Goal: Information Seeking & Learning: Learn about a topic

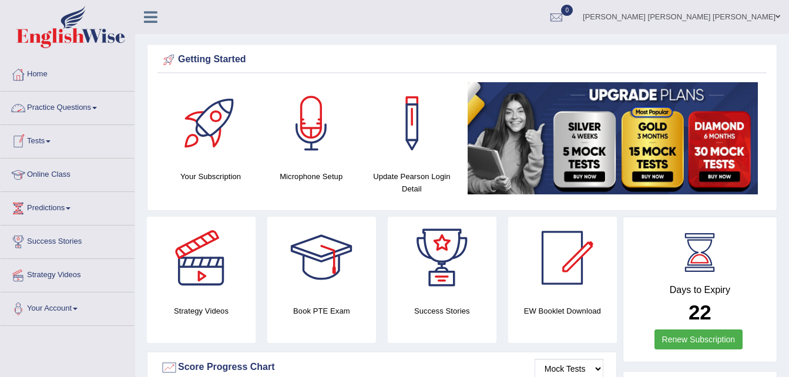
click at [96, 103] on link "Practice Questions" at bounding box center [68, 106] width 134 height 29
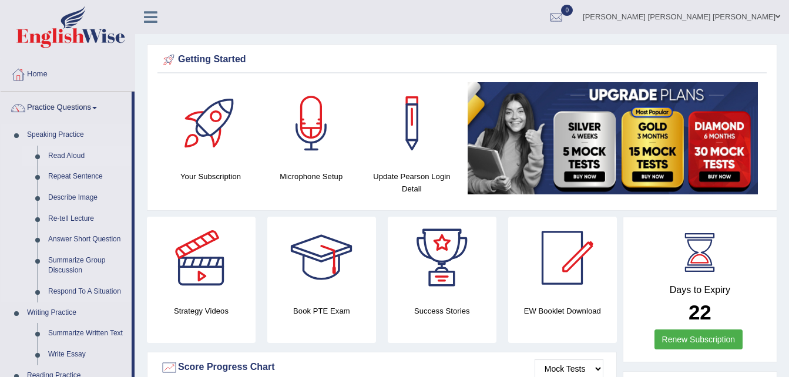
click at [66, 153] on link "Read Aloud" at bounding box center [87, 156] width 89 height 21
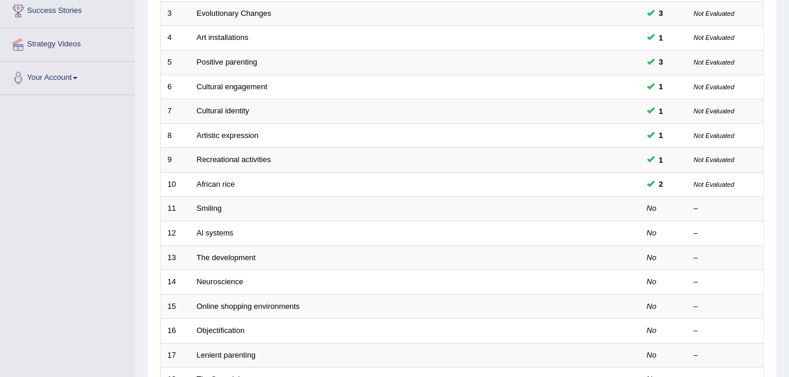
scroll to position [249, 0]
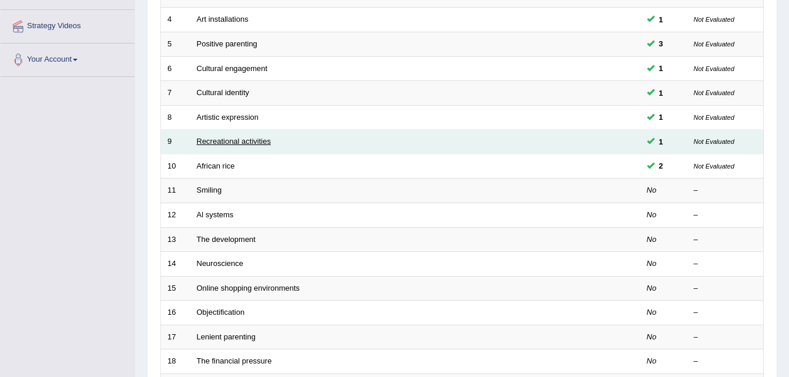
click at [252, 142] on link "Recreational activities" at bounding box center [234, 141] width 74 height 9
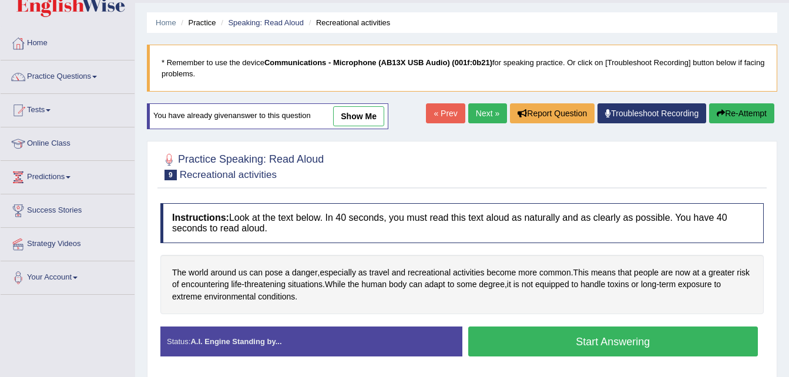
scroll to position [29, 0]
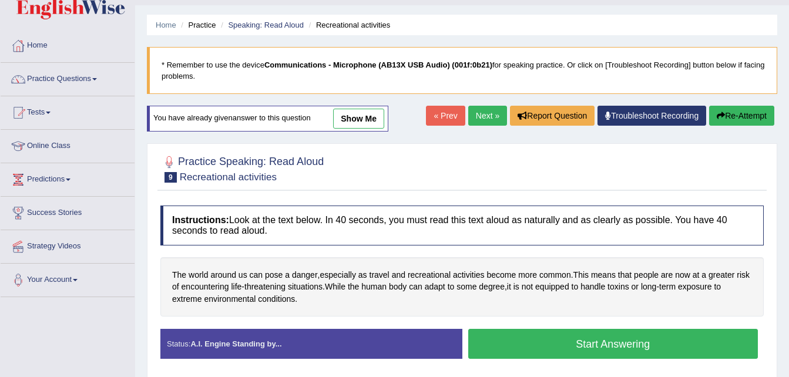
click at [366, 116] on link "show me" at bounding box center [358, 119] width 51 height 20
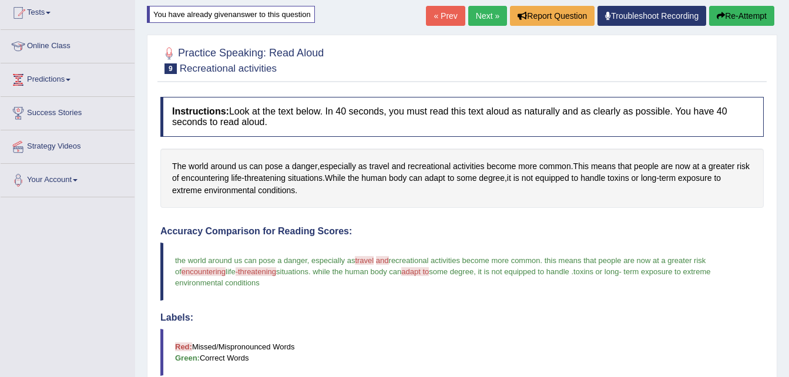
scroll to position [0, 0]
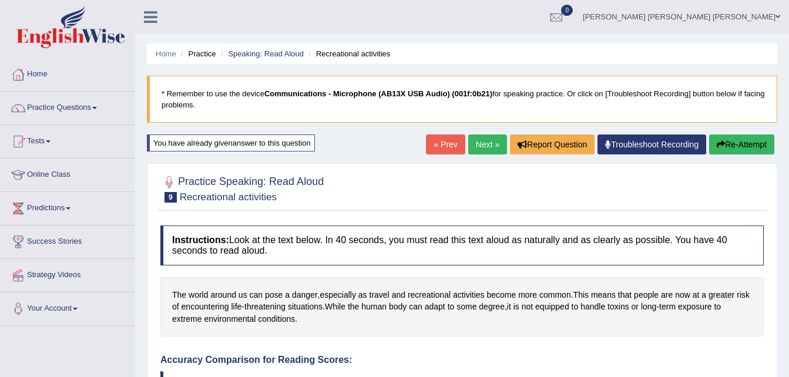
click at [474, 142] on link "Next »" at bounding box center [487, 144] width 39 height 20
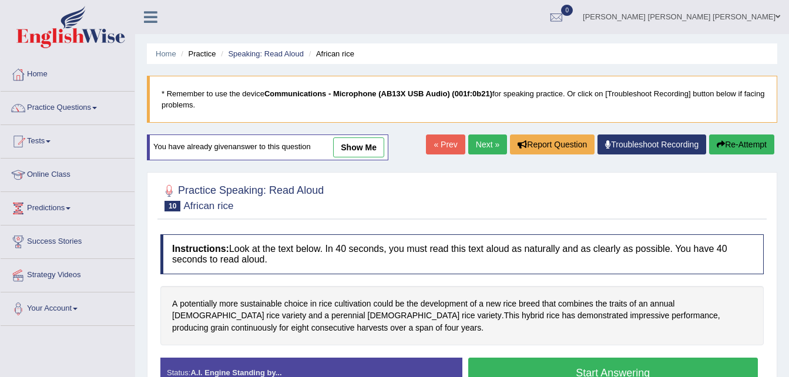
click at [482, 139] on link "Next »" at bounding box center [487, 144] width 39 height 20
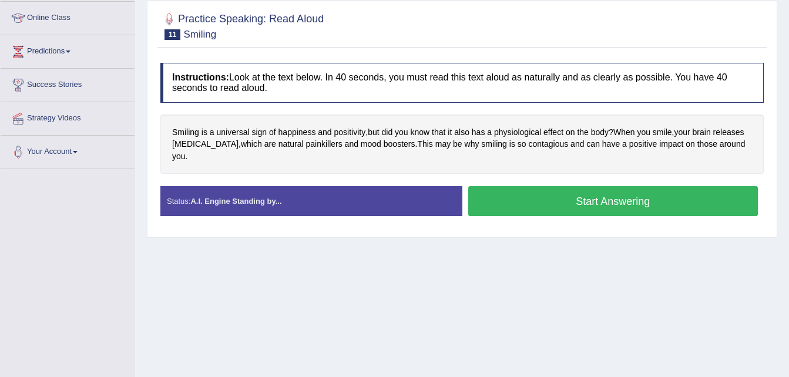
scroll to position [169, 0]
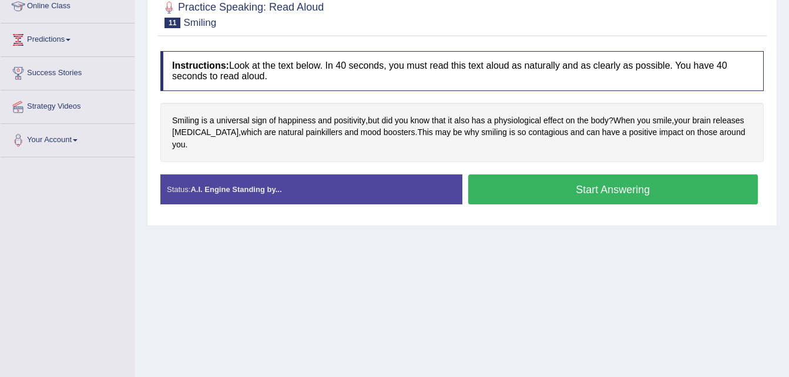
click at [567, 174] on button "Start Answering" at bounding box center [613, 189] width 290 height 30
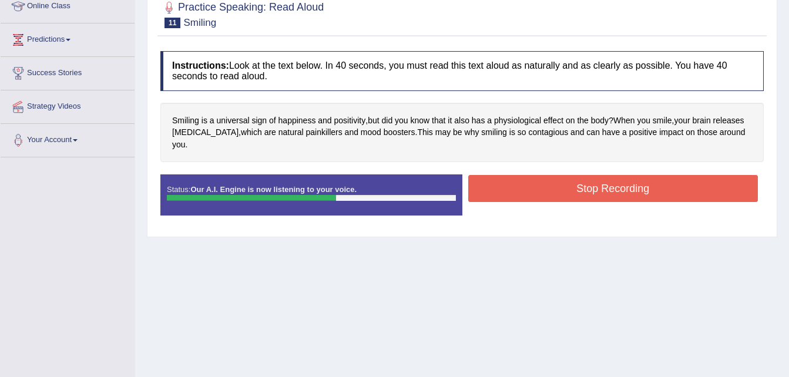
click at [567, 175] on button "Stop Recording" at bounding box center [613, 188] width 290 height 27
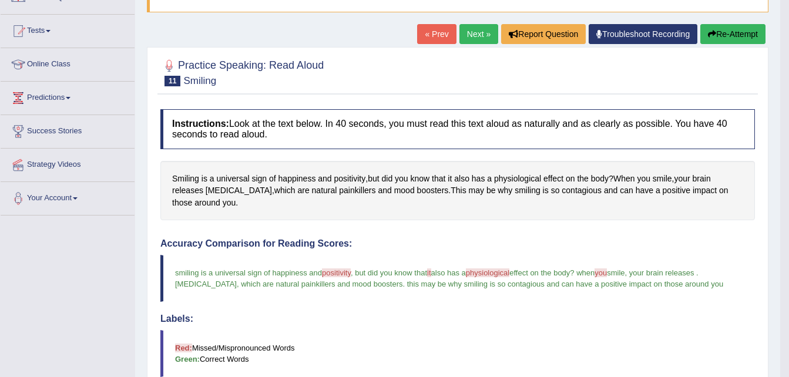
scroll to position [38, 0]
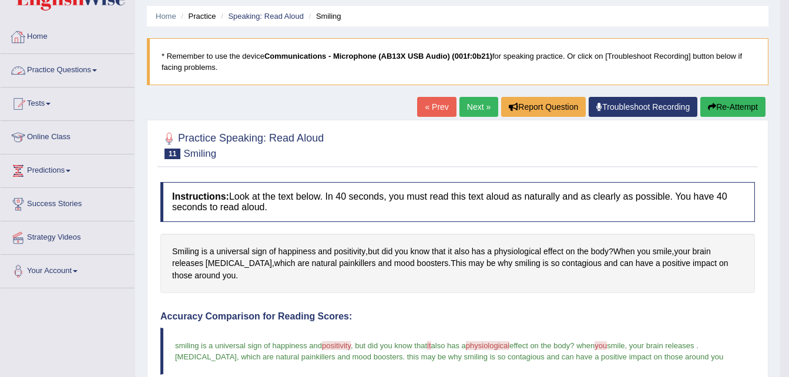
click at [95, 72] on link "Practice Questions" at bounding box center [68, 68] width 134 height 29
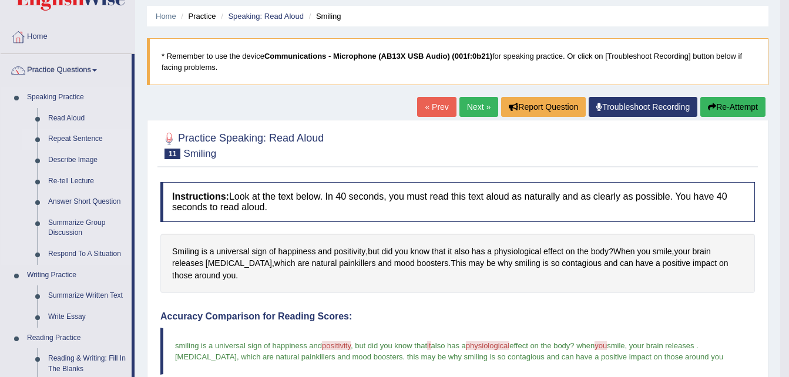
click at [72, 140] on link "Repeat Sentence" at bounding box center [87, 139] width 89 height 21
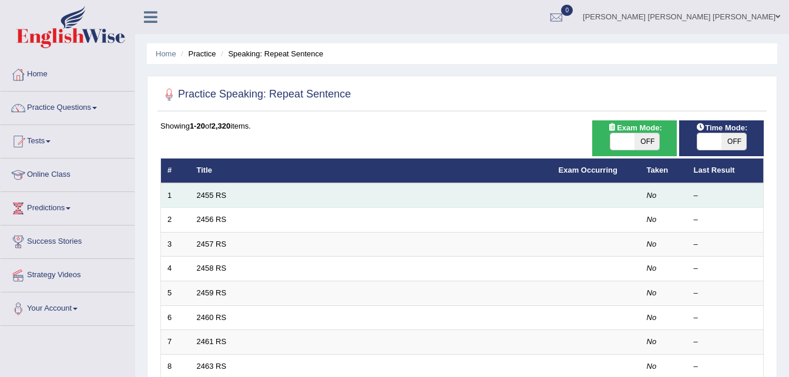
click at [609, 183] on td at bounding box center [596, 195] width 88 height 25
click at [249, 190] on td "2455 RS" at bounding box center [371, 195] width 362 height 25
click at [213, 196] on link "2455 RS" at bounding box center [212, 195] width 30 height 9
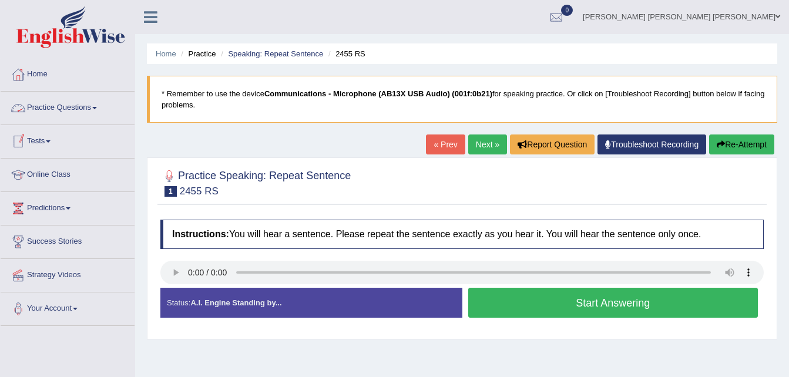
click at [96, 109] on link "Practice Questions" at bounding box center [68, 106] width 134 height 29
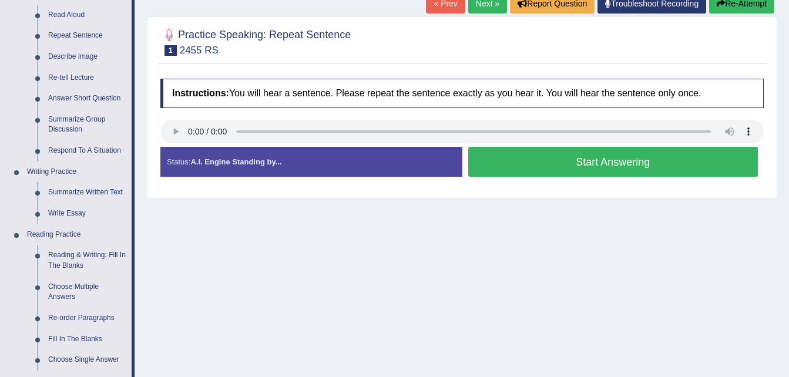
scroll to position [132, 0]
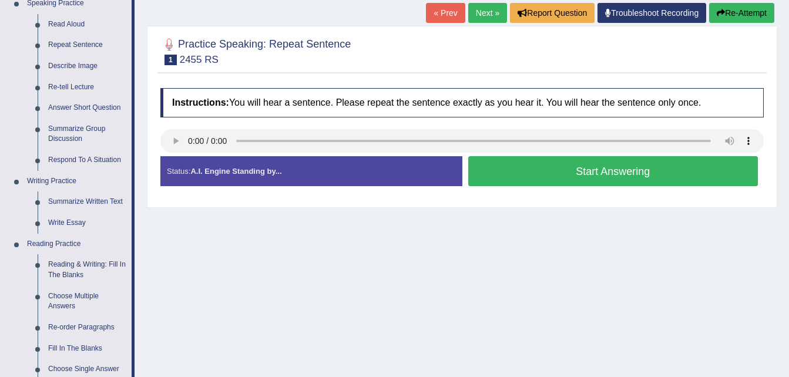
click at [507, 173] on button "Start Answering" at bounding box center [613, 171] width 290 height 30
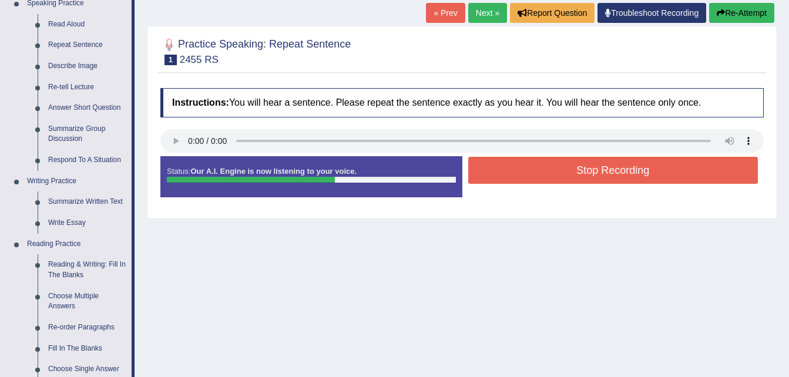
click at [507, 173] on button "Stop Recording" at bounding box center [613, 170] width 290 height 27
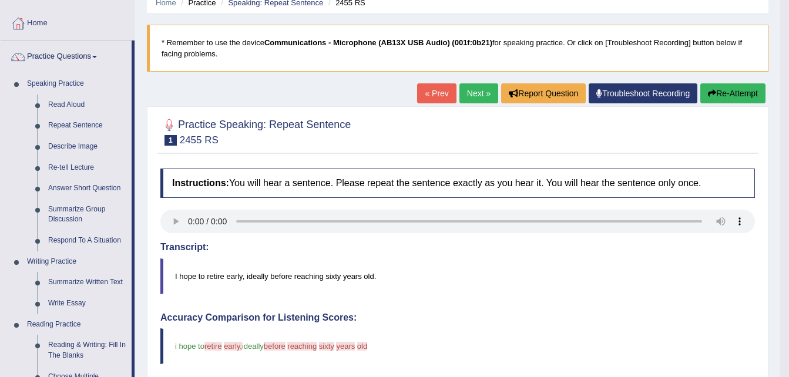
scroll to position [46, 0]
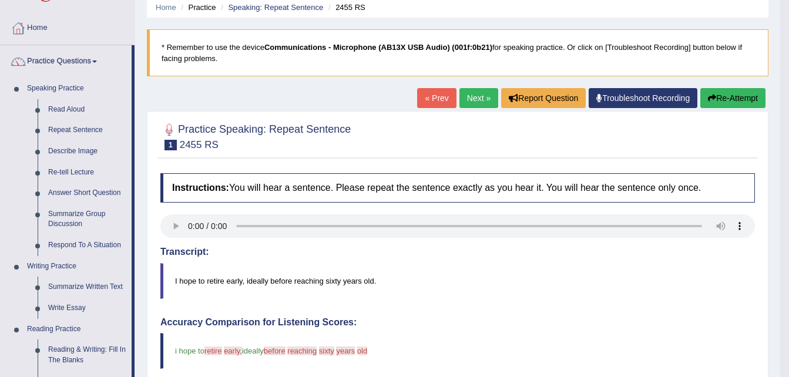
click at [475, 94] on link "Next »" at bounding box center [478, 98] width 39 height 20
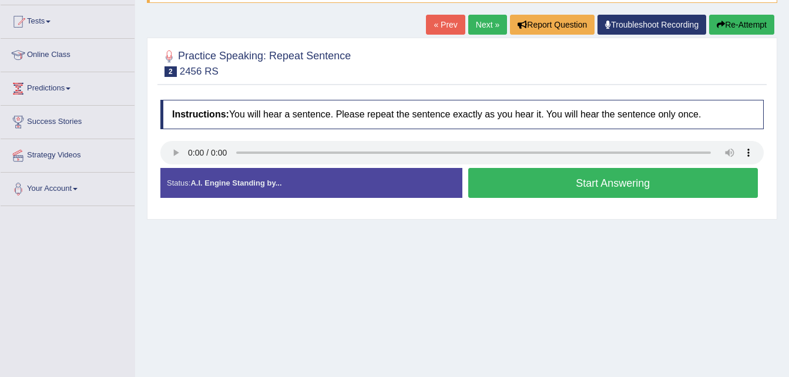
click at [501, 175] on button "Start Answering" at bounding box center [613, 183] width 290 height 30
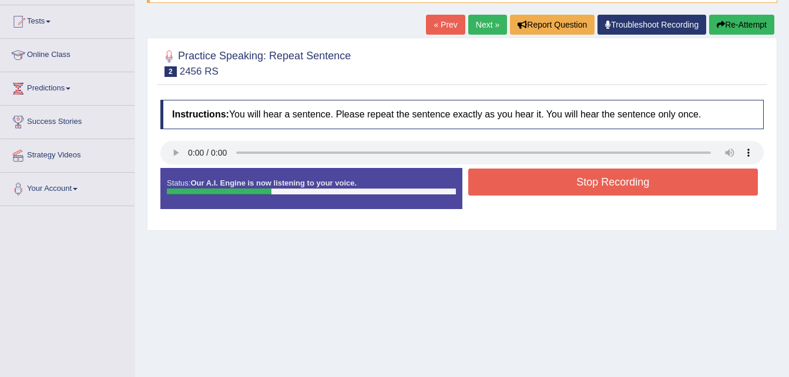
click at [501, 175] on button "Stop Recording" at bounding box center [613, 182] width 290 height 27
